Goal: Information Seeking & Learning: Learn about a topic

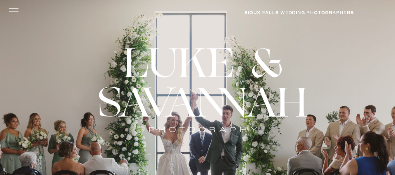
click at [13, 10] on icon at bounding box center [14, 10] width 14 height 13
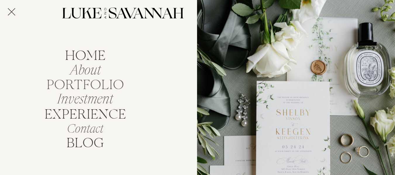
click at [66, 82] on nav "portfolio" at bounding box center [85, 83] width 83 height 11
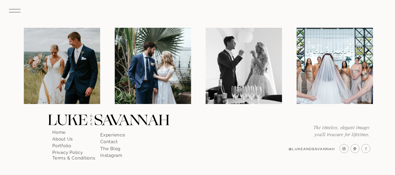
scroll to position [1119, 0]
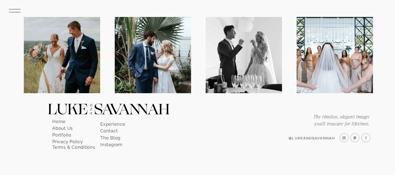
click at [110, 138] on p "The Blog" at bounding box center [116, 136] width 33 height 5
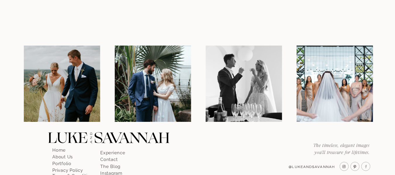
scroll to position [707, 0]
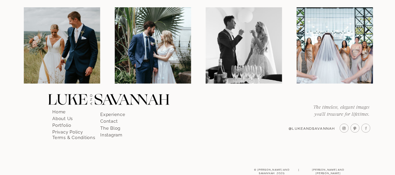
click at [61, 119] on p "About Us" at bounding box center [68, 116] width 33 height 5
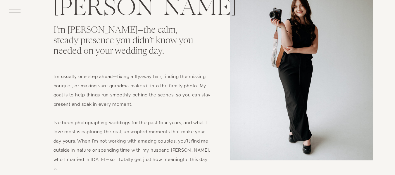
scroll to position [1563, 0]
click at [36, 119] on div "home About portfolio Investment EXPERIENCE Contact BLOG arrow INQUIRE Timeless …" at bounding box center [197, 144] width 395 height 3415
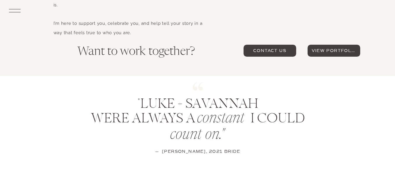
scroll to position [1727, 0]
drag, startPoint x: 31, startPoint y: 98, endPoint x: 18, endPoint y: 54, distance: 45.7
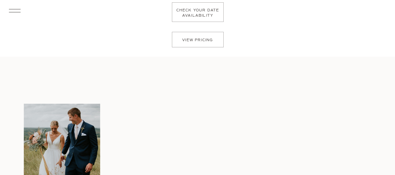
scroll to position [3144, 0]
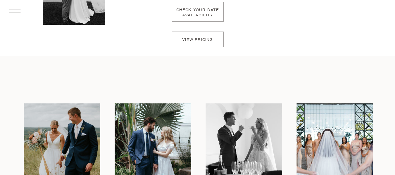
click at [219, 9] on p "check your date availability" at bounding box center [198, 16] width 47 height 17
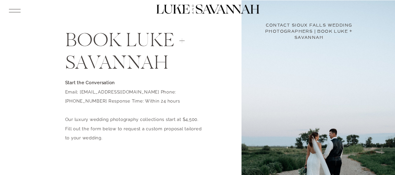
click at [20, 10] on icon at bounding box center [14, 11] width 15 height 16
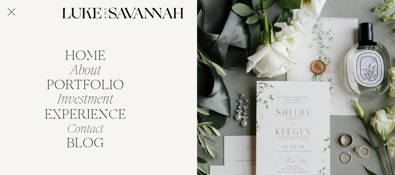
click at [20, 10] on icon at bounding box center [14, 11] width 15 height 16
click at [71, 101] on nav "Investment" at bounding box center [85, 97] width 63 height 11
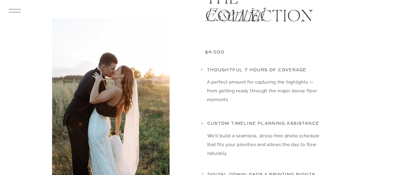
scroll to position [564, 0]
